Goal: Task Accomplishment & Management: Complete application form

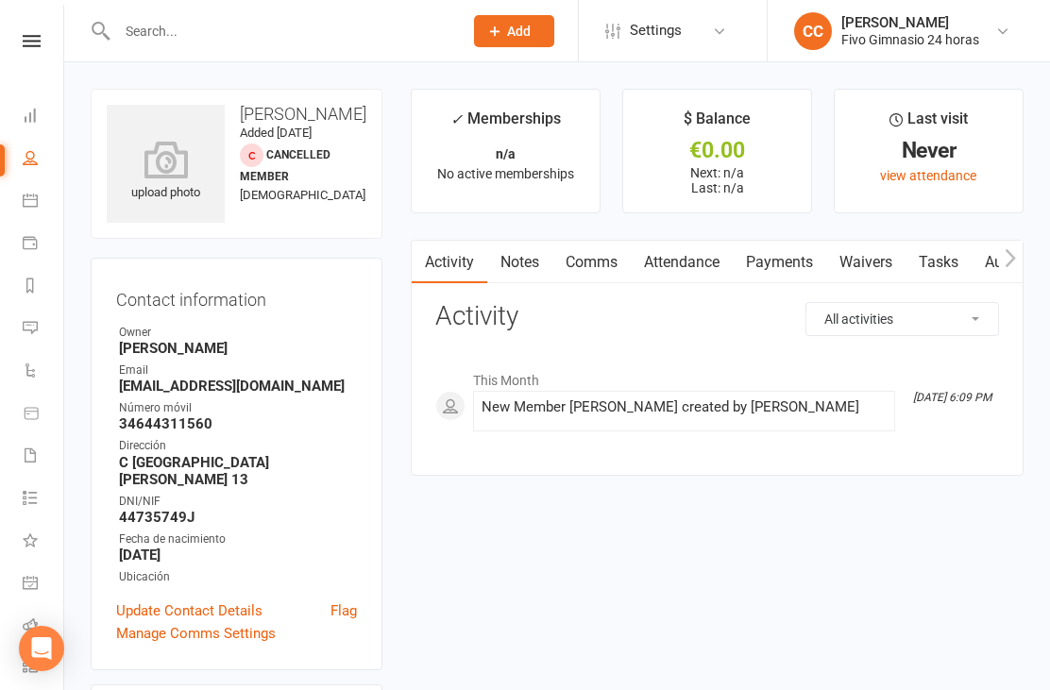
click at [157, 170] on icon at bounding box center [166, 160] width 118 height 38
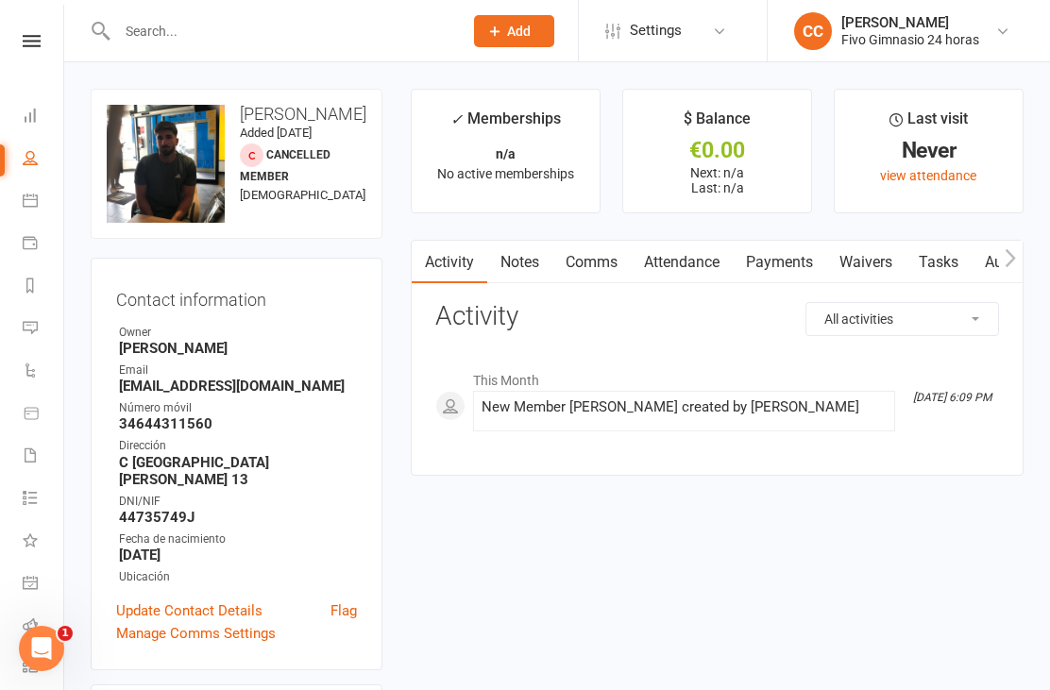
click at [878, 266] on link "Waivers" at bounding box center [865, 262] width 79 height 43
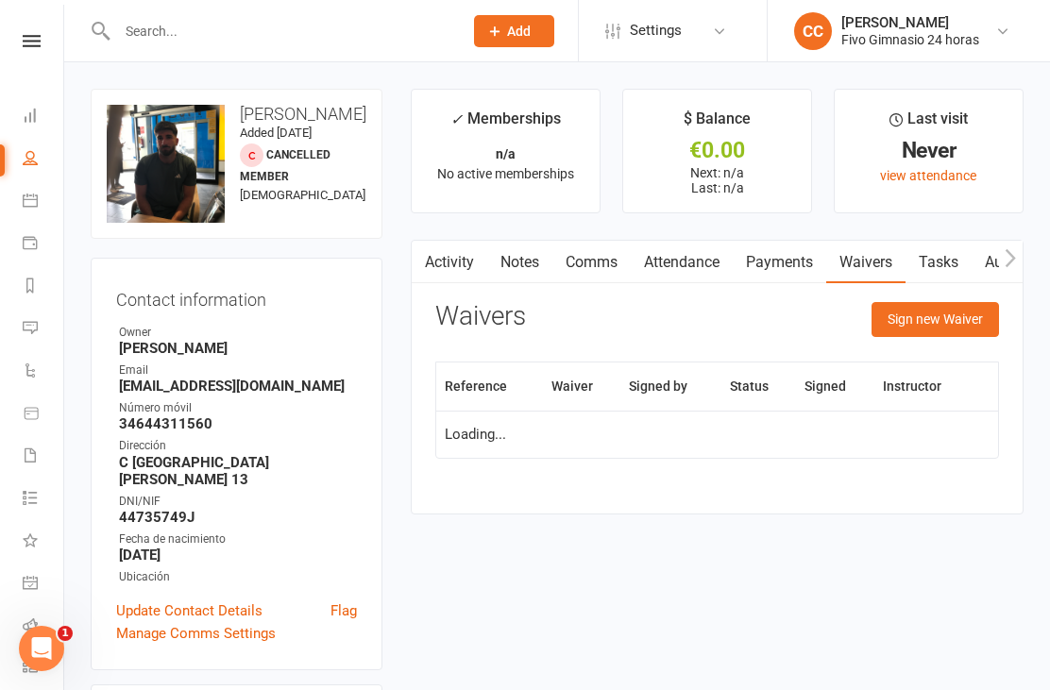
click at [927, 327] on button "Sign new Waiver" at bounding box center [934, 319] width 127 height 34
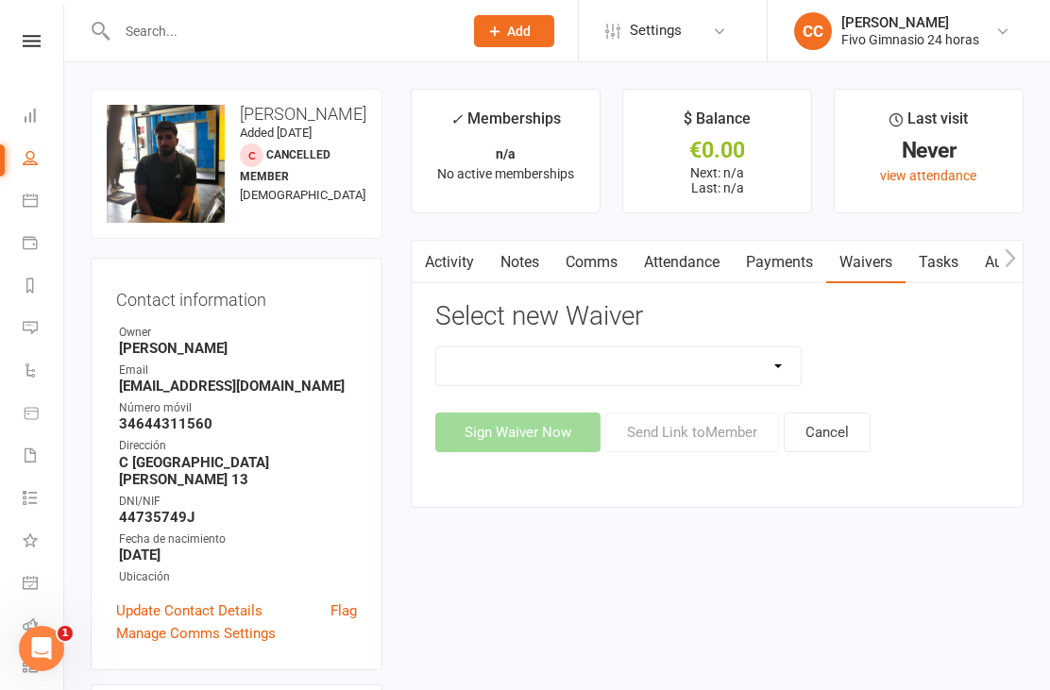
click at [687, 361] on select "Actualización De Datos De Pago Alta Online Certificación Finalización Contrato …" at bounding box center [618, 366] width 364 height 38
select select "2438"
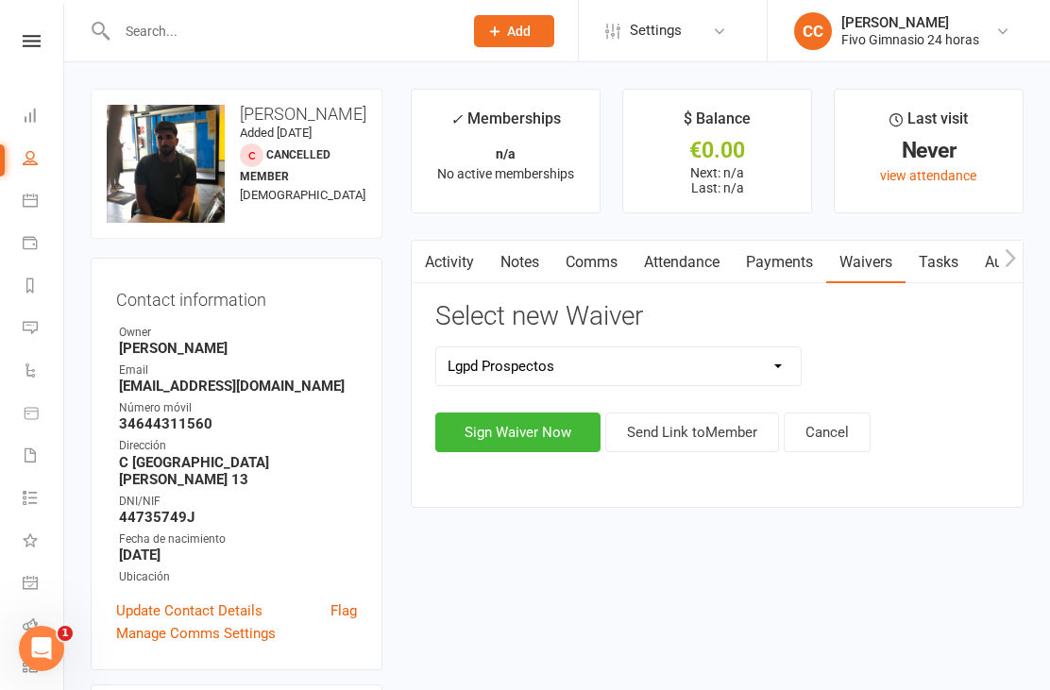
click at [461, 447] on button "Sign Waiver Now" at bounding box center [517, 433] width 165 height 40
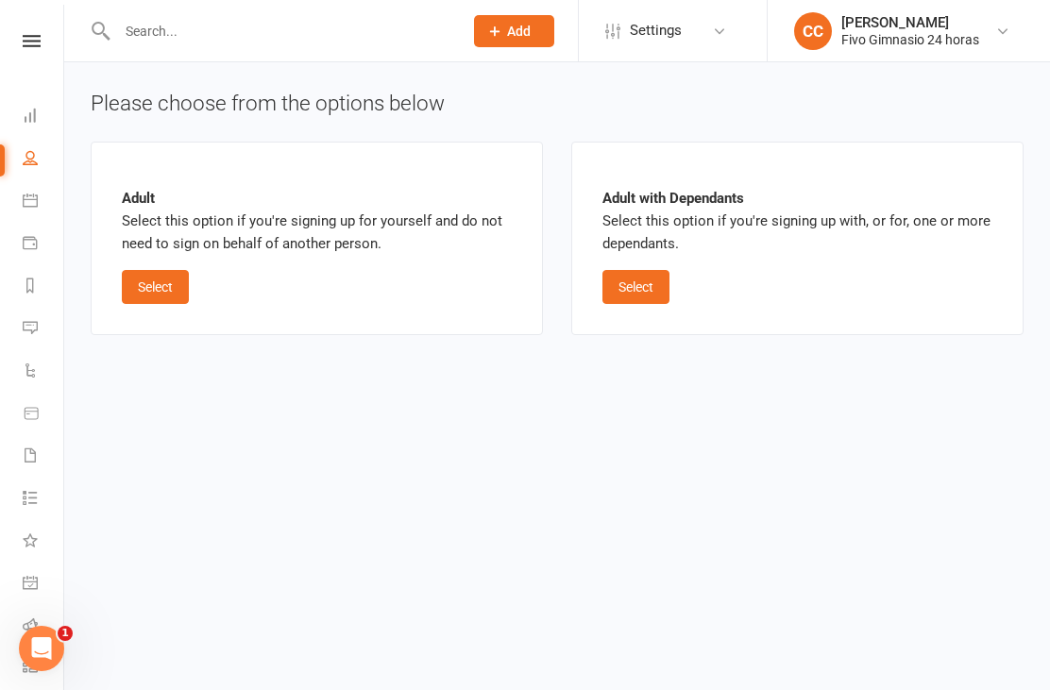
click at [150, 287] on button "Select" at bounding box center [155, 287] width 67 height 34
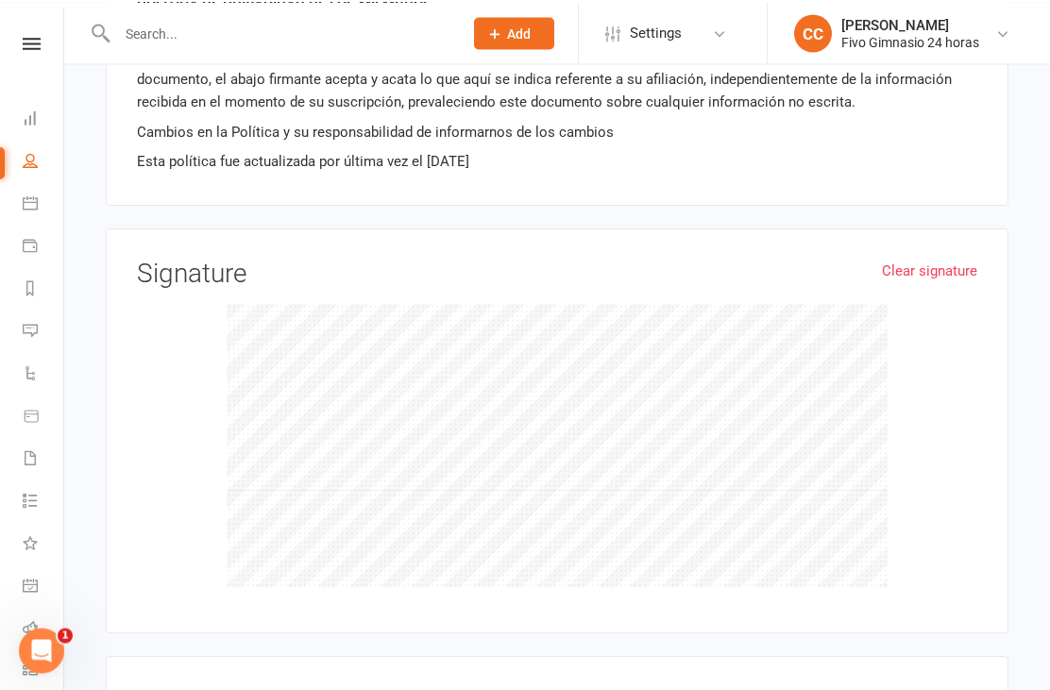
scroll to position [1083, 0]
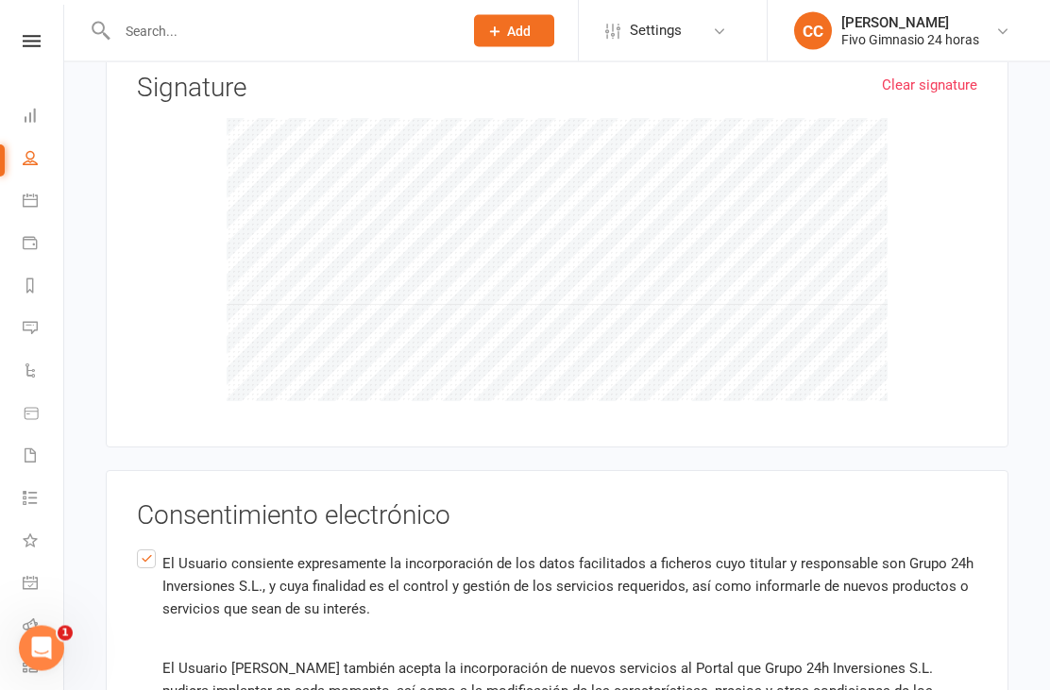
scroll to position [1610, 0]
